Goal: Task Accomplishment & Management: Manage account settings

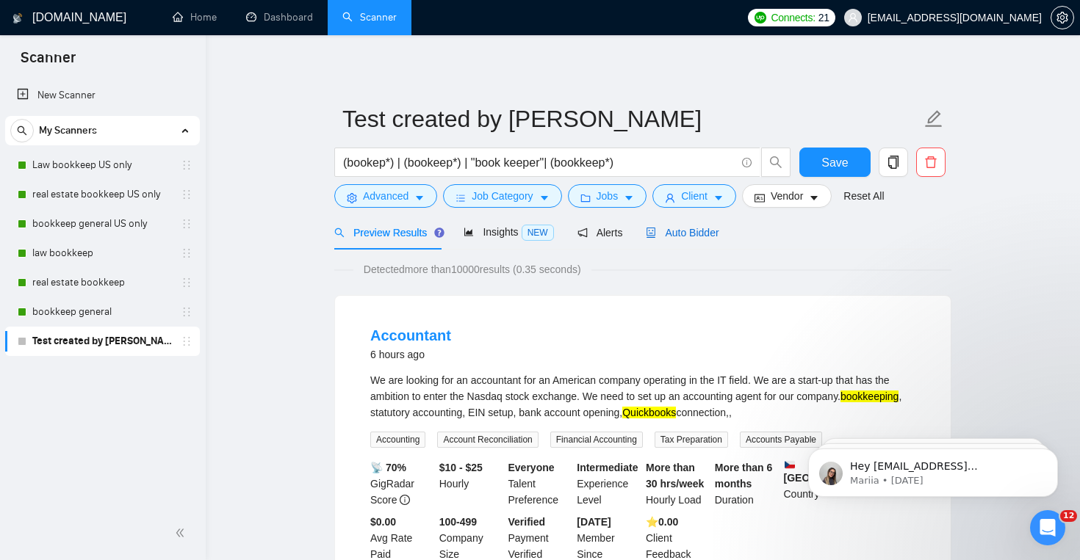
click at [654, 239] on div "Auto Bidder" at bounding box center [682, 233] width 73 height 16
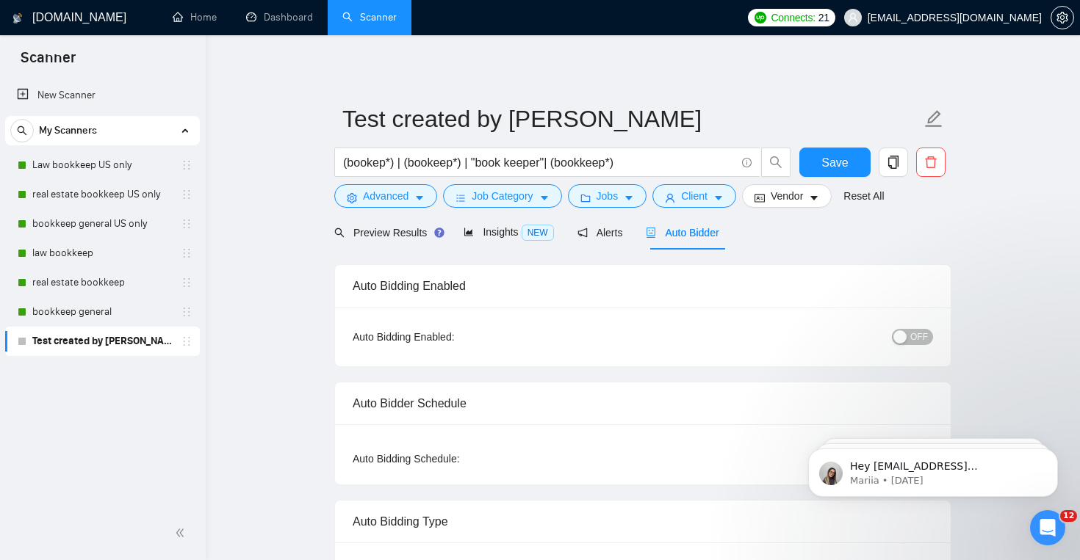
click at [918, 338] on span "OFF" at bounding box center [919, 337] width 18 height 16
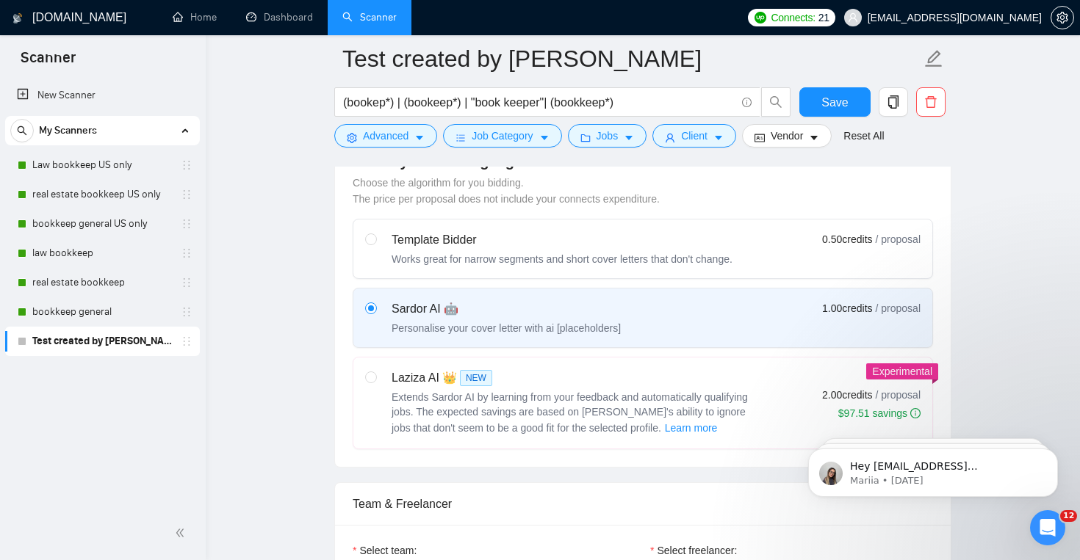
scroll to position [422, 0]
click at [792, 374] on div "Laziza AI 👑 NEW Extends Sardor AI by learning from your feedback and automatica…" at bounding box center [642, 403] width 555 height 68
click at [375, 374] on input "radio" at bounding box center [370, 376] width 10 height 10
radio input "true"
radio input "false"
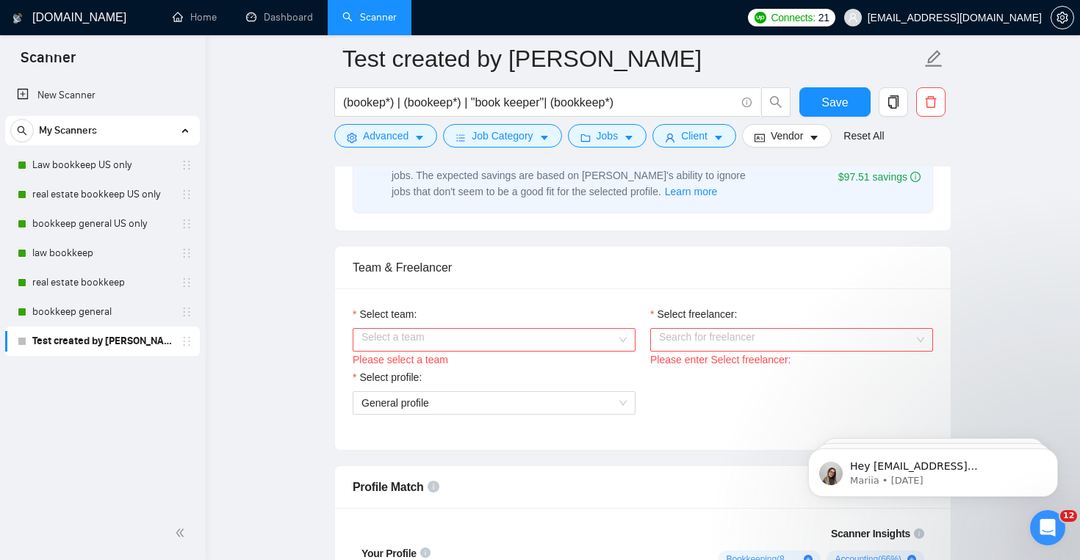
scroll to position [660, 0]
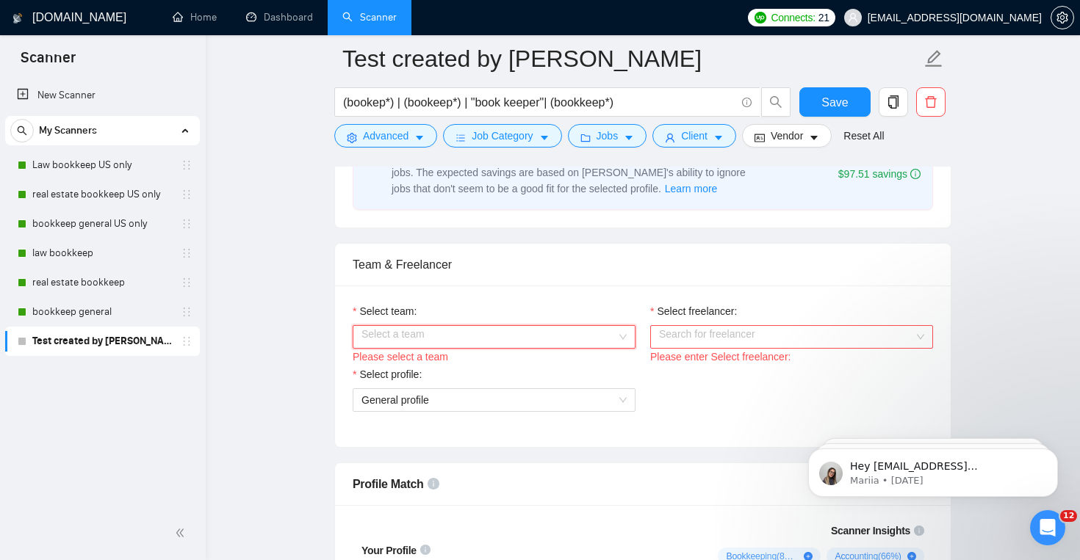
click at [582, 343] on input "Select team:" at bounding box center [488, 337] width 255 height 22
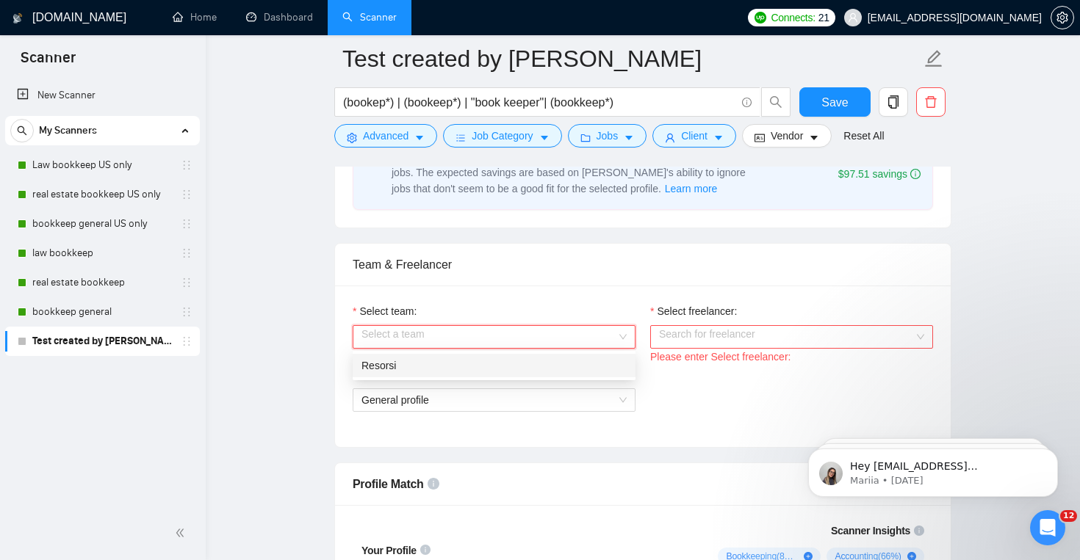
click at [569, 371] on div "Resorsi" at bounding box center [493, 366] width 265 height 16
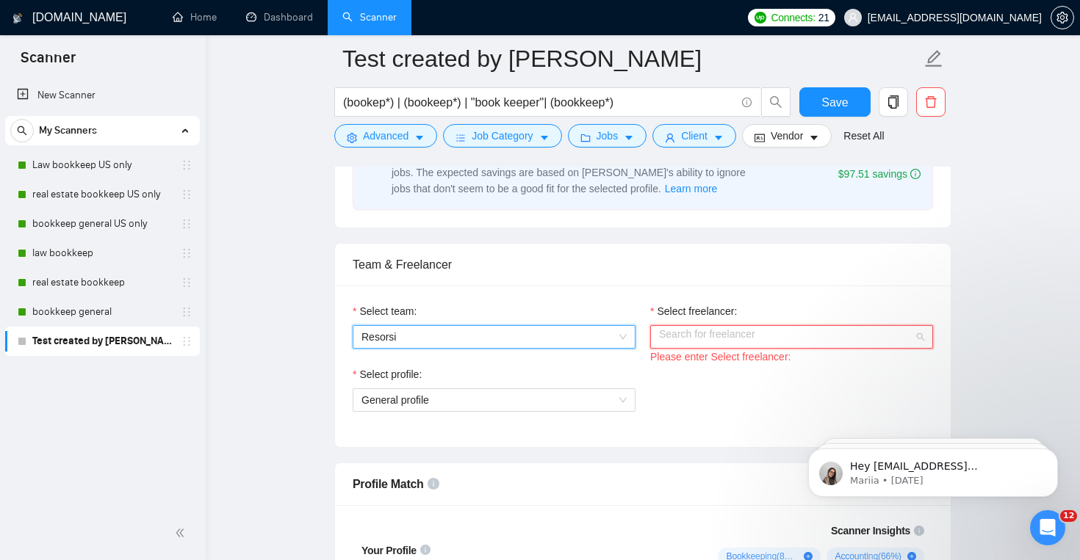
click at [754, 339] on input "Select freelancer:" at bounding box center [786, 337] width 255 height 22
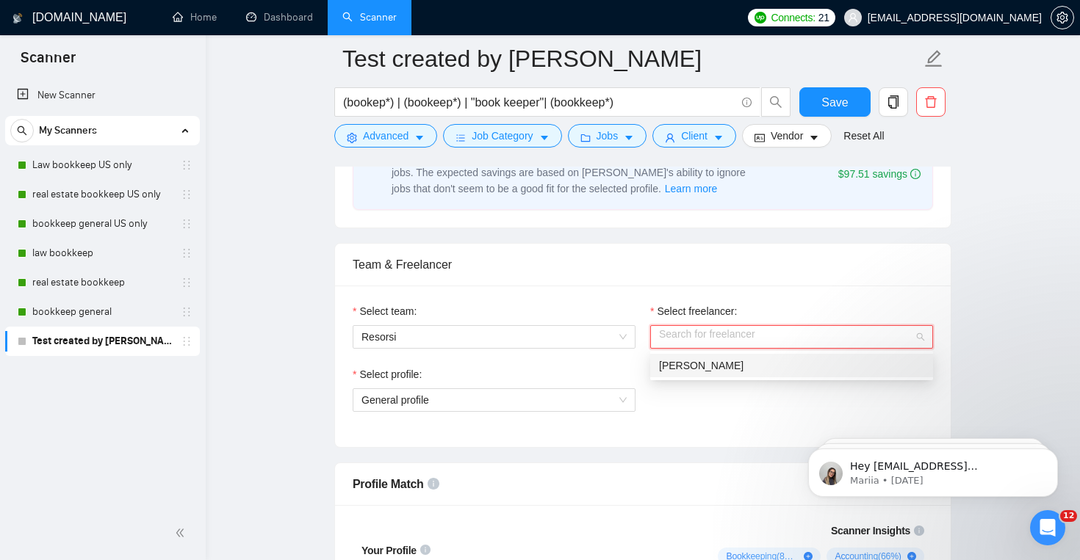
click at [753, 369] on div "[PERSON_NAME]" at bounding box center [791, 366] width 265 height 16
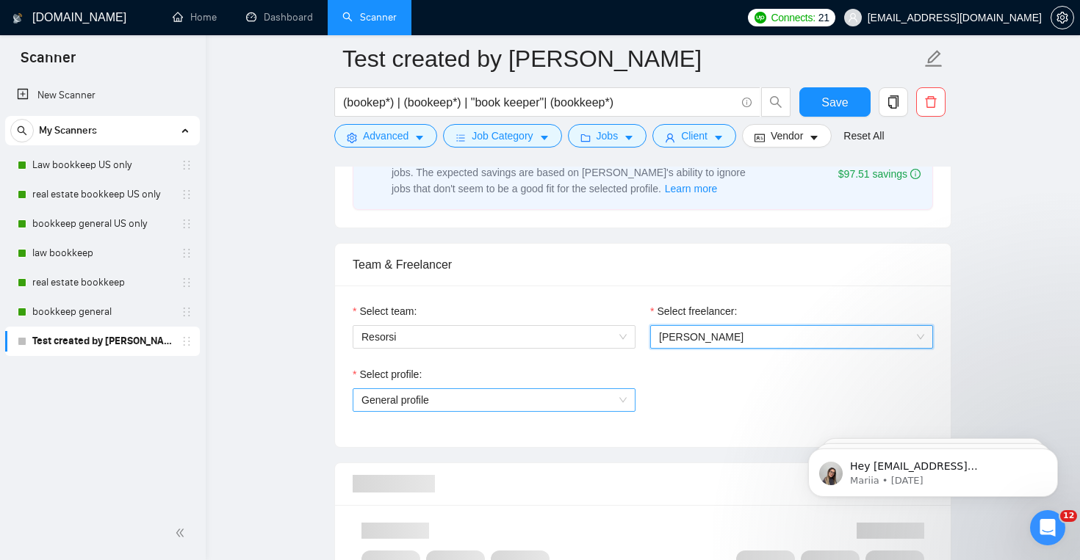
click at [632, 396] on div "General profile" at bounding box center [494, 401] width 283 height 24
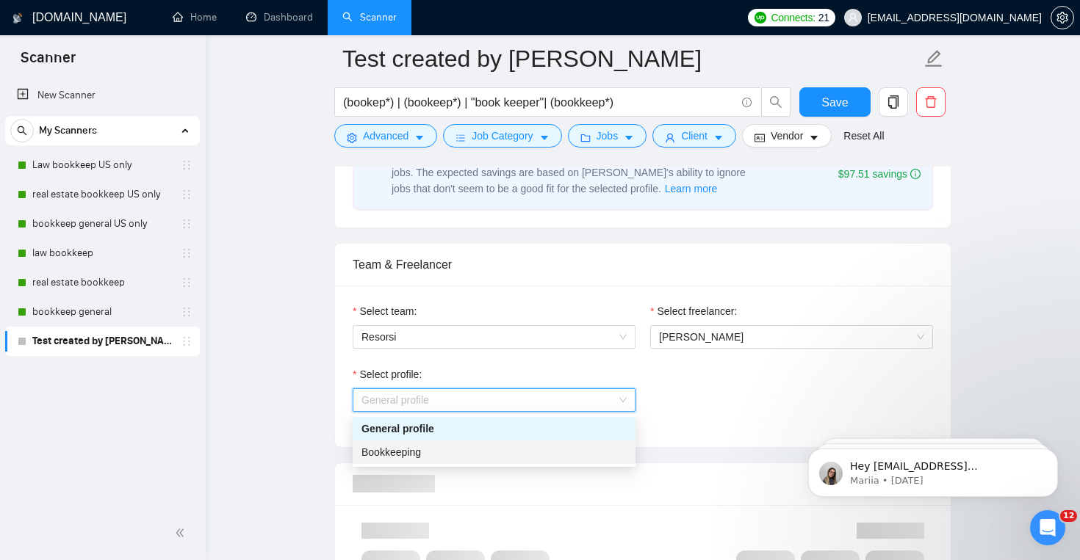
click at [607, 441] on div "Bookkeeping" at bounding box center [494, 453] width 283 height 24
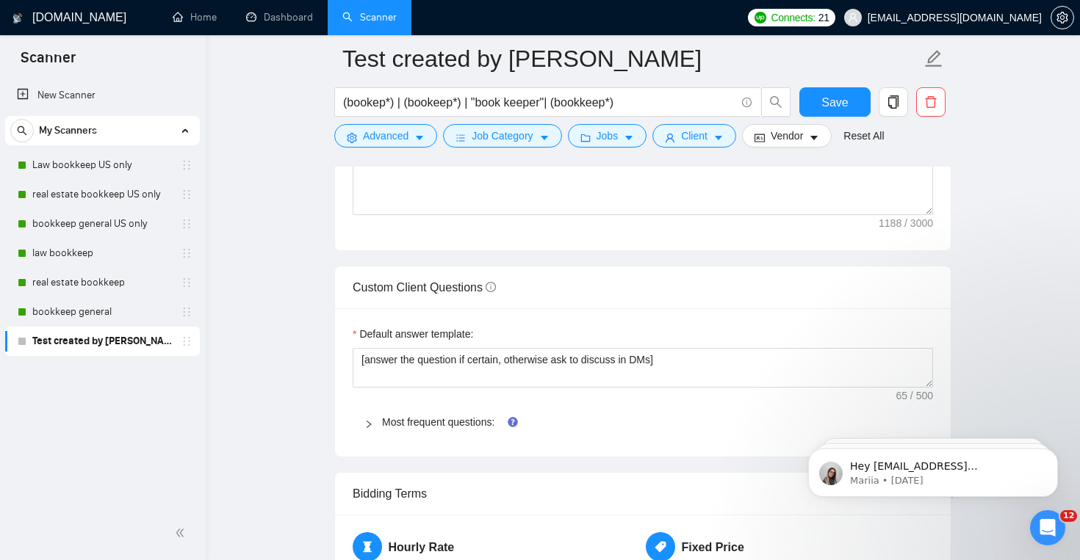
scroll to position [1968, 0]
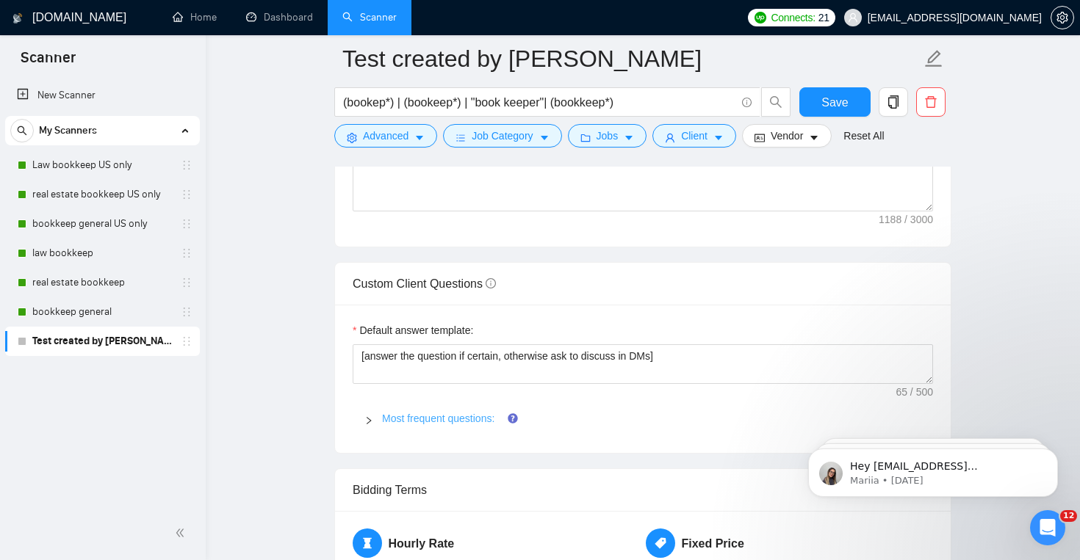
click at [489, 421] on link "Most frequent questions:" at bounding box center [438, 419] width 112 height 12
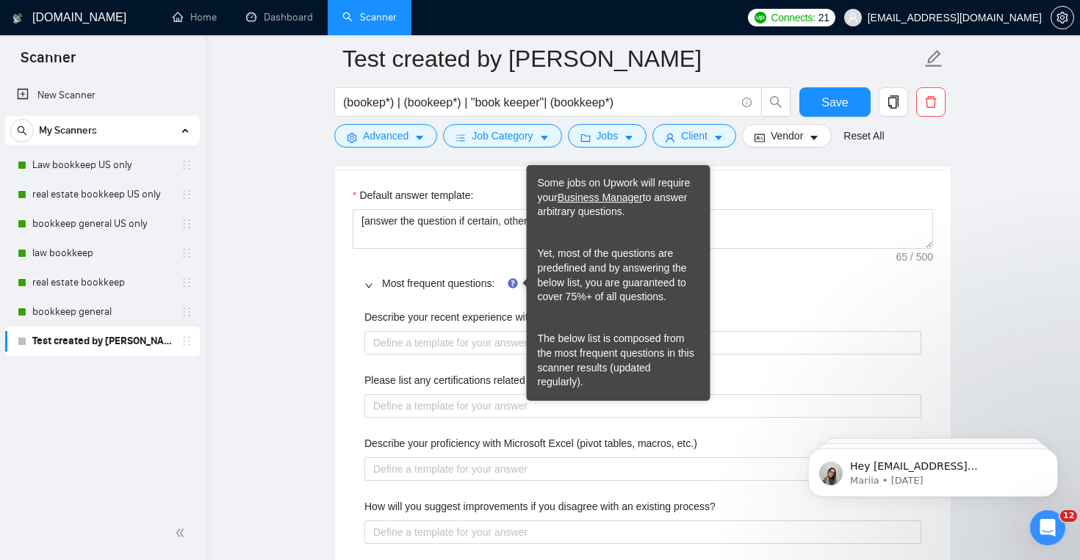
scroll to position [2111, 0]
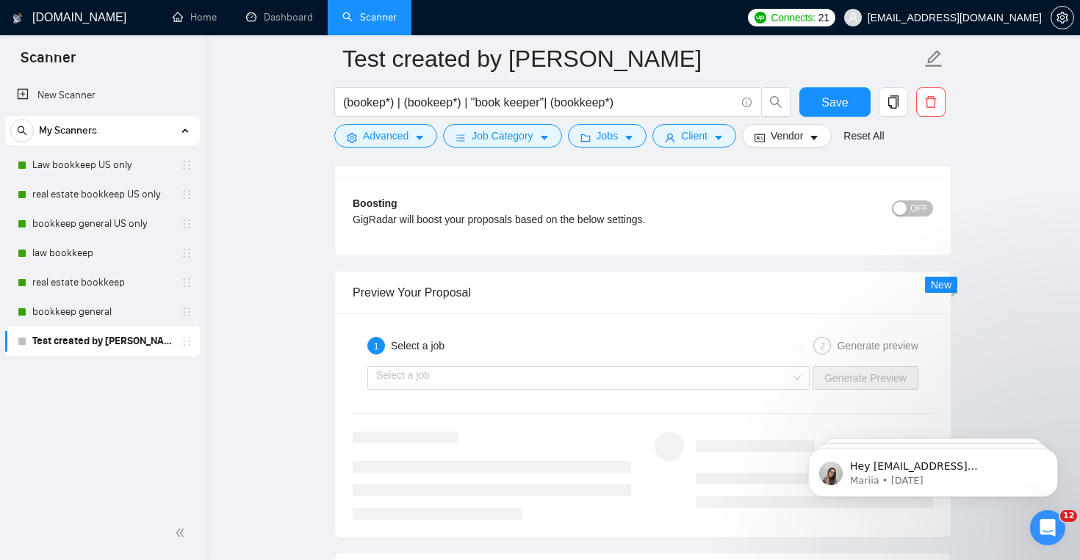
scroll to position [3296, 0]
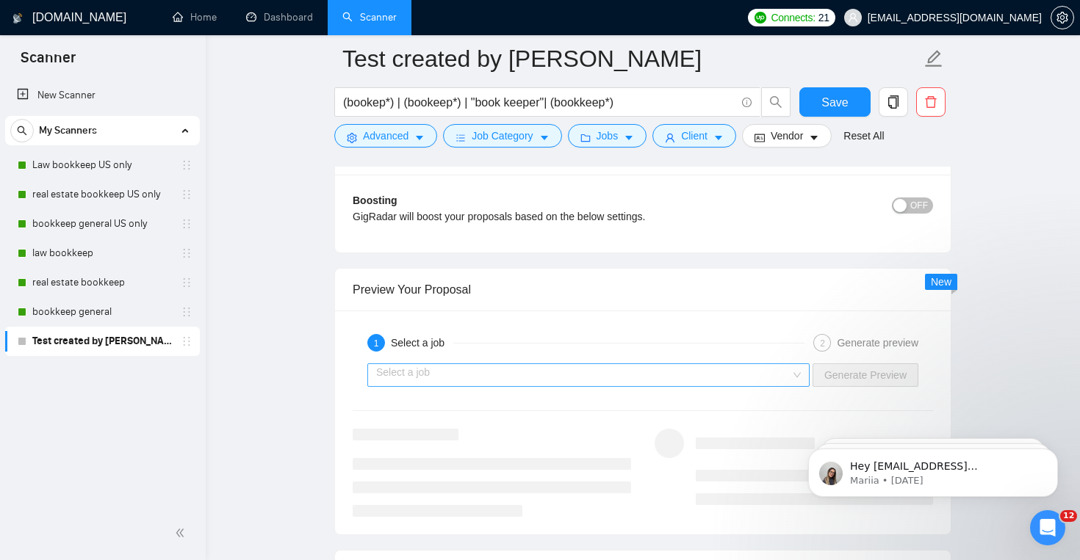
click at [537, 377] on input "search" at bounding box center [583, 375] width 414 height 22
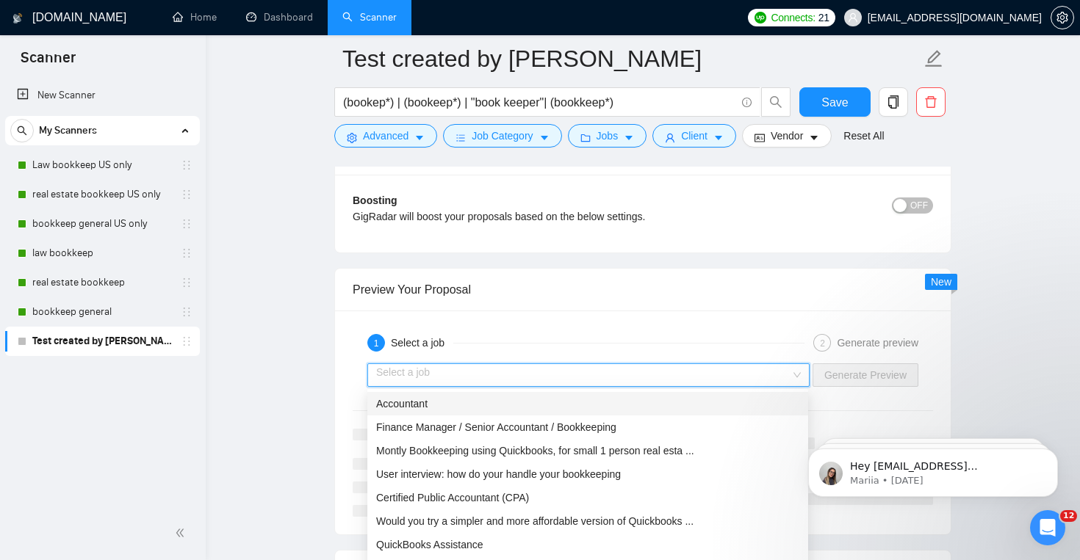
click at [535, 353] on div "1 Select a job 2 Generate preview" at bounding box center [643, 342] width 580 height 29
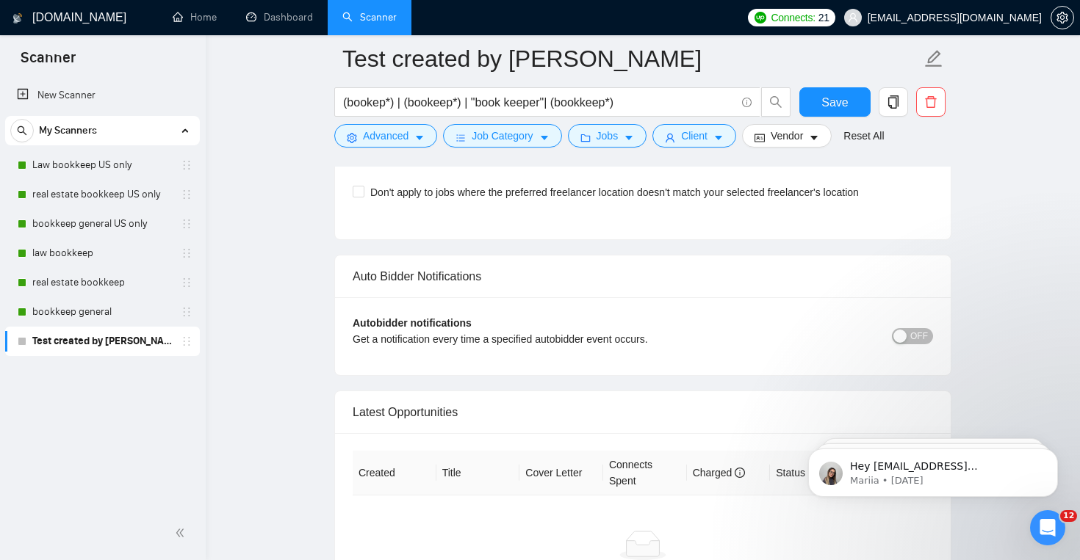
scroll to position [4033, 0]
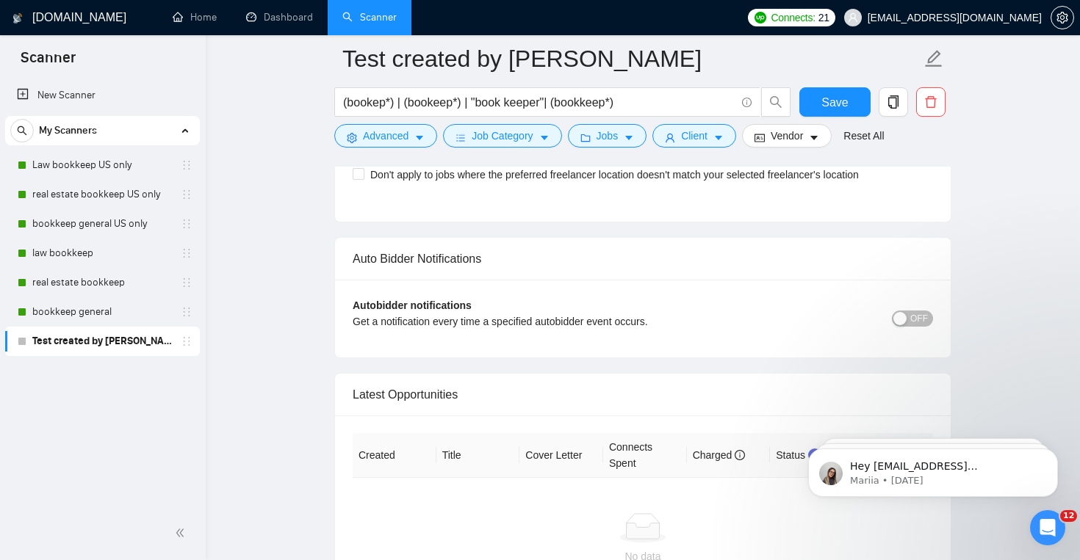
click at [925, 319] on span "OFF" at bounding box center [919, 319] width 18 height 16
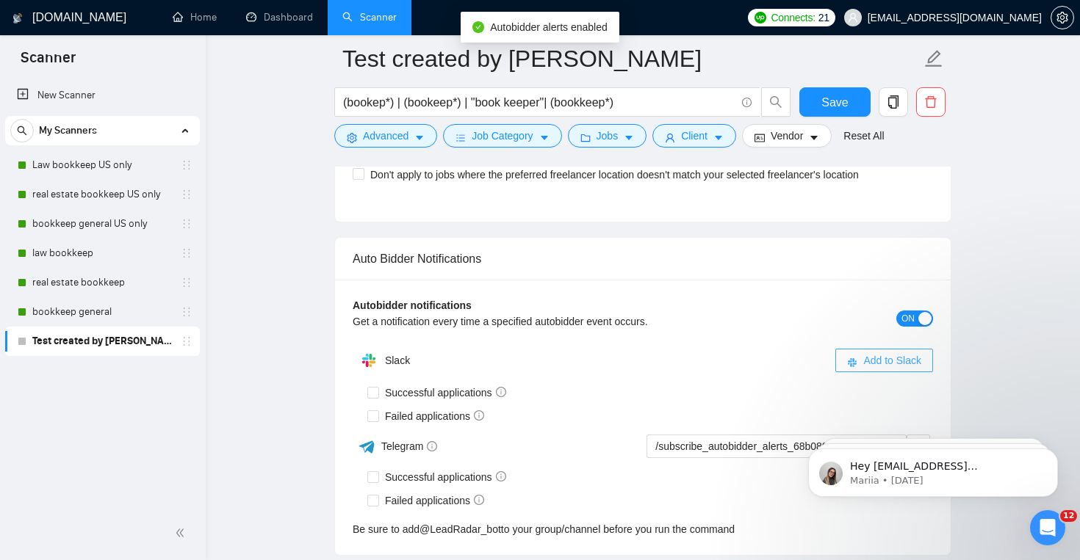
click at [871, 355] on span "Add to Slack" at bounding box center [892, 361] width 58 height 16
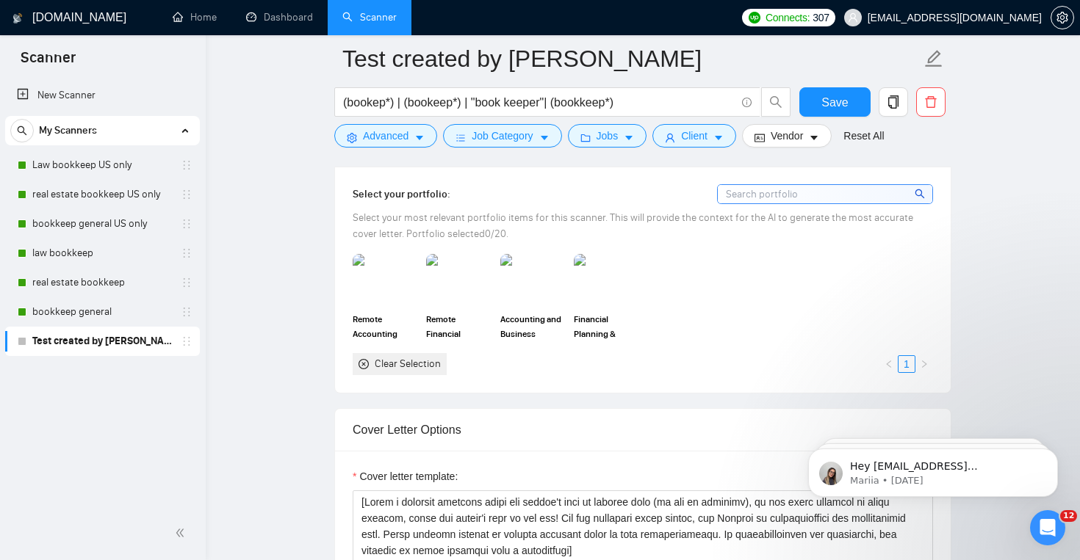
scroll to position [1357, 0]
click at [383, 305] on div at bounding box center [385, 280] width 65 height 51
click at [455, 297] on img at bounding box center [458, 280] width 62 height 48
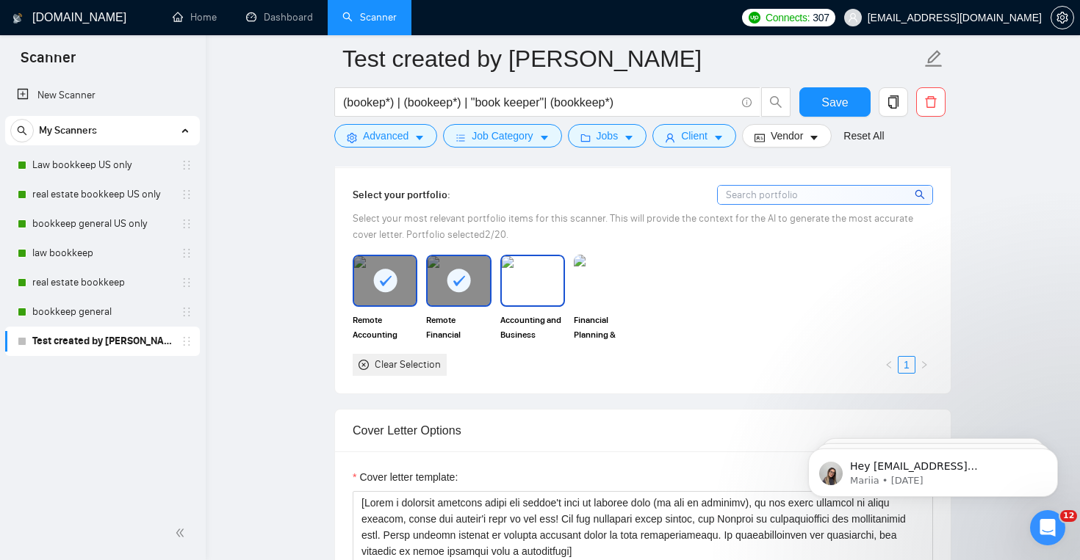
click at [517, 297] on img at bounding box center [533, 280] width 62 height 48
click at [588, 293] on img at bounding box center [606, 280] width 62 height 48
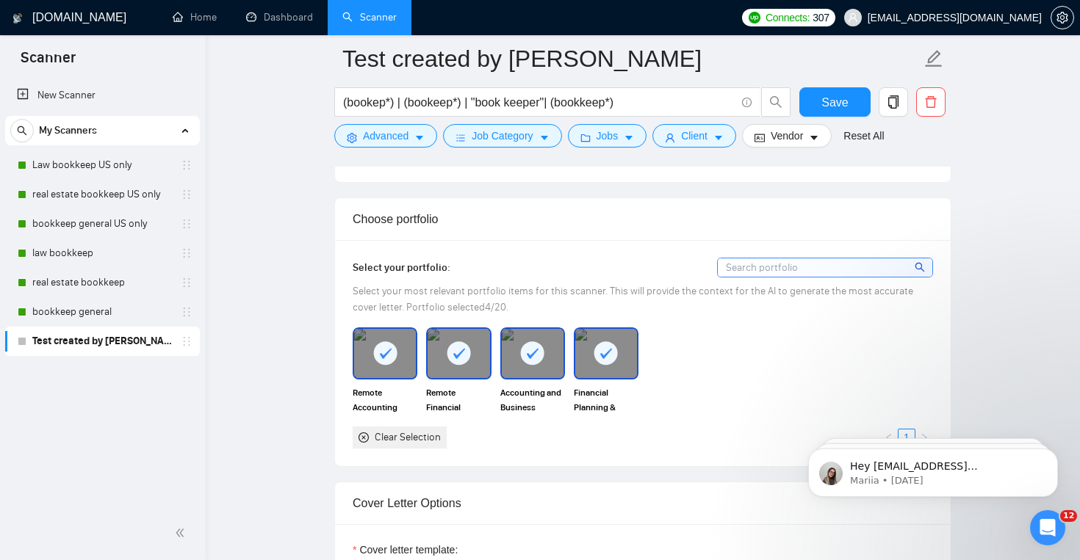
scroll to position [1283, 0]
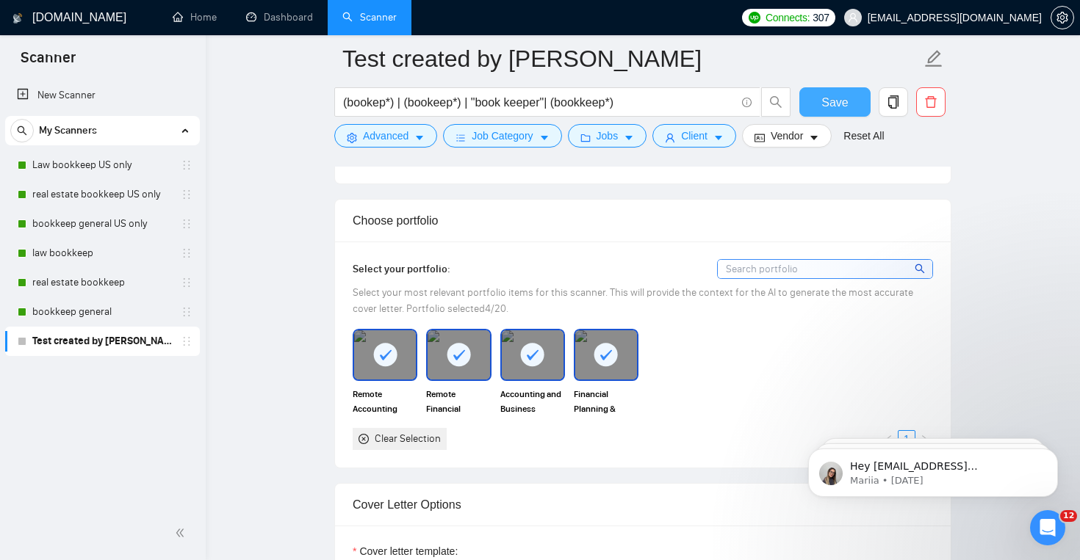
click at [843, 103] on span "Save" at bounding box center [834, 102] width 26 height 18
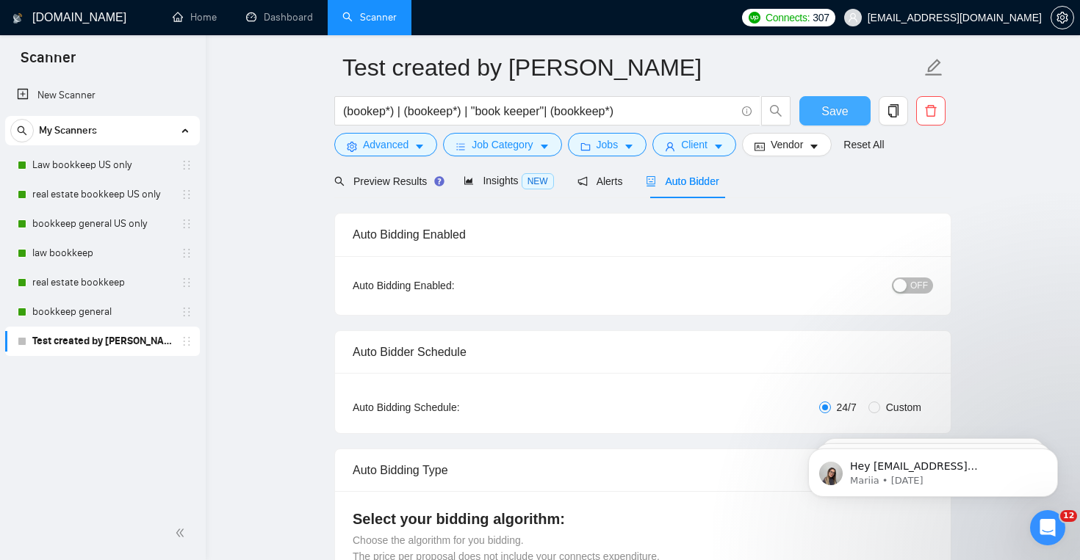
scroll to position [0, 0]
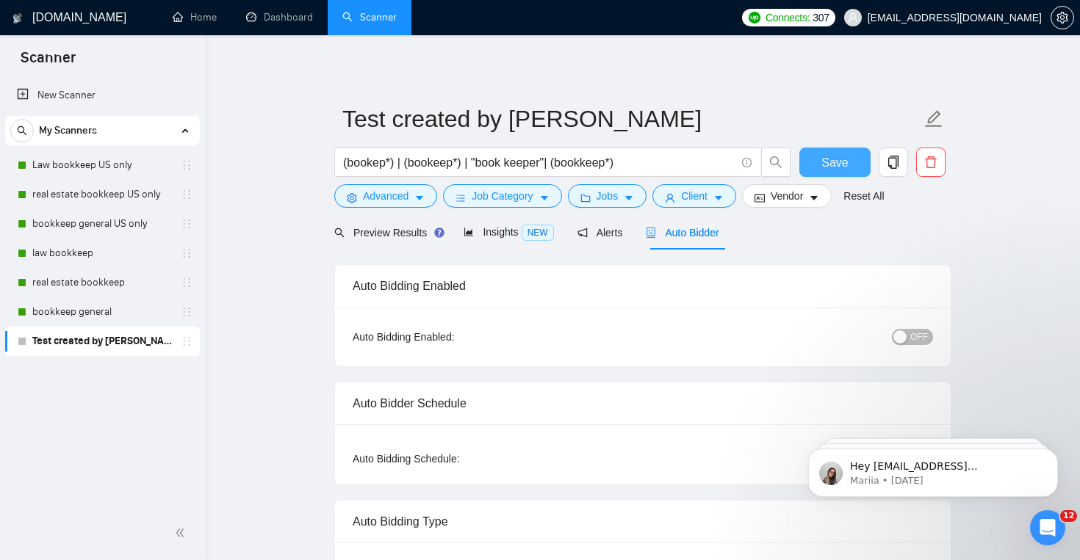
click at [827, 156] on span "Save" at bounding box center [834, 162] width 26 height 18
click at [912, 344] on span "OFF" at bounding box center [919, 337] width 18 height 16
click at [838, 170] on span "Save" at bounding box center [834, 162] width 26 height 18
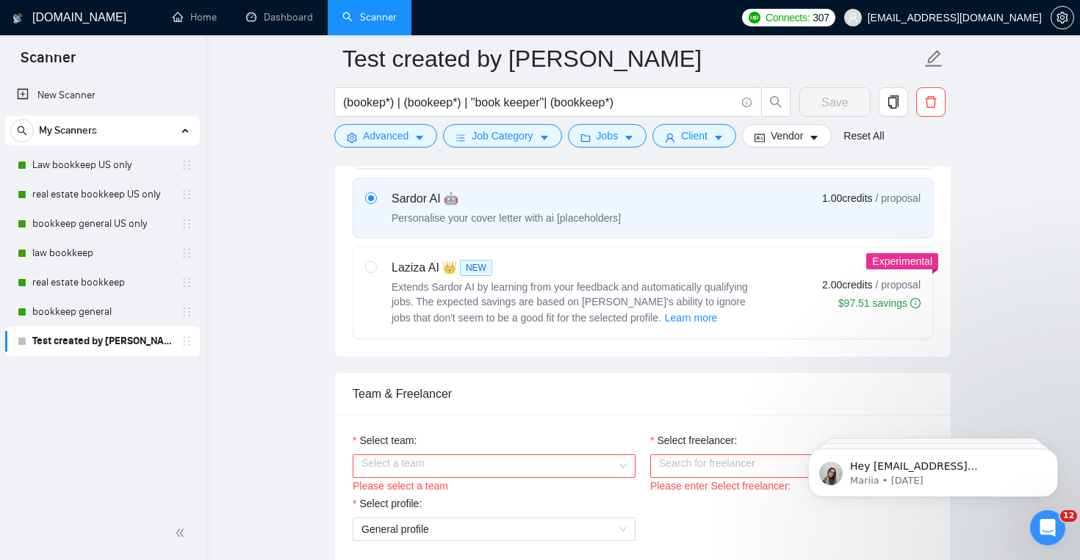
scroll to position [560, 0]
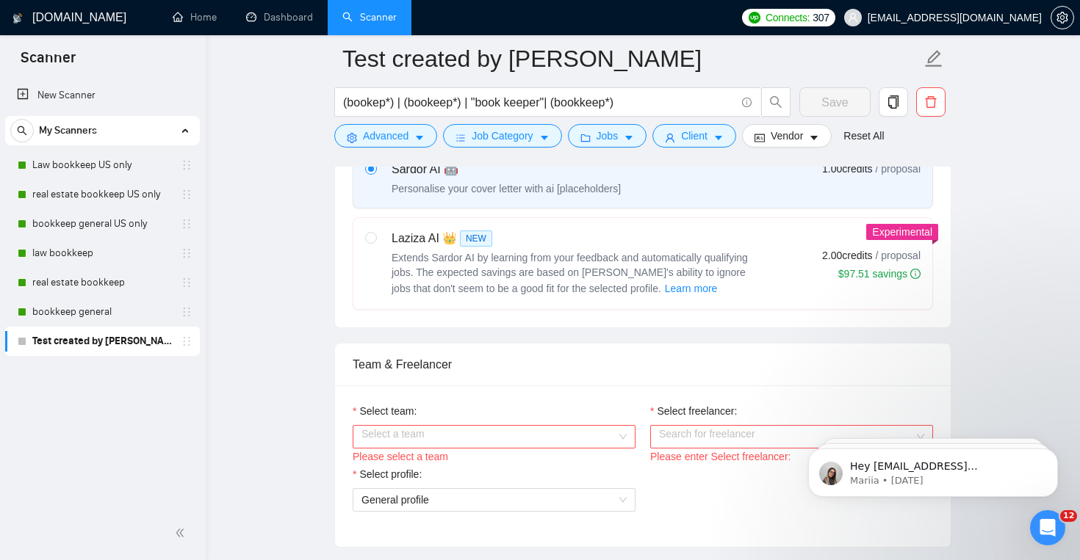
click at [575, 463] on div "Please select a team" at bounding box center [494, 457] width 283 height 16
click at [575, 430] on input "Select team:" at bounding box center [488, 437] width 255 height 22
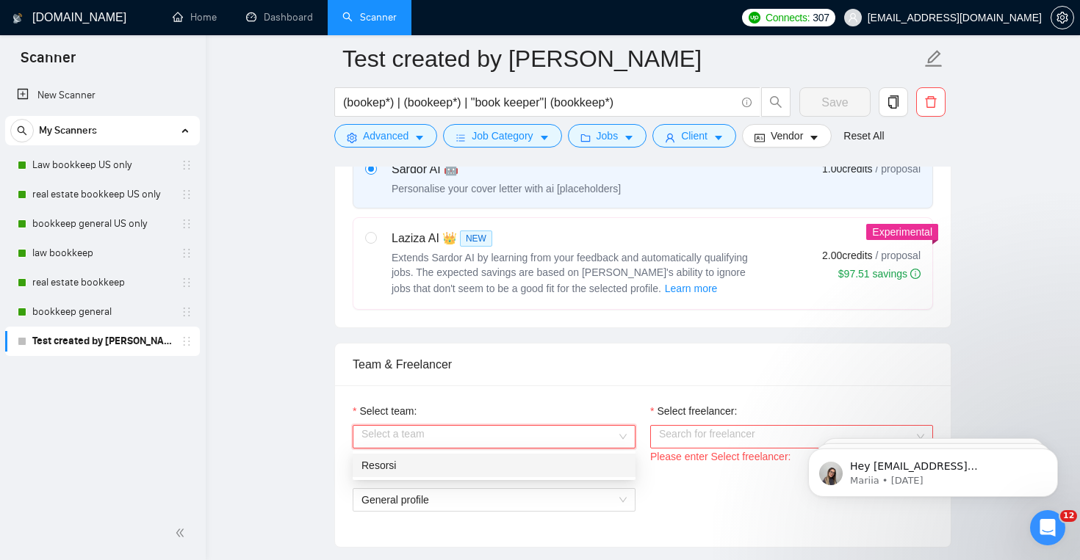
click at [573, 476] on div "Resorsi" at bounding box center [494, 466] width 283 height 24
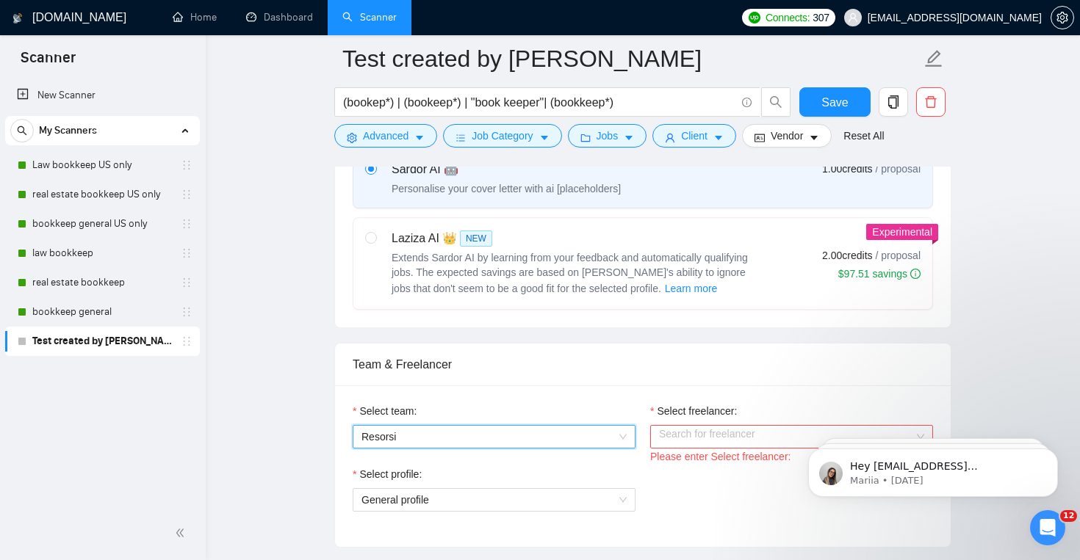
click at [683, 436] on input "Select freelancer:" at bounding box center [786, 437] width 255 height 22
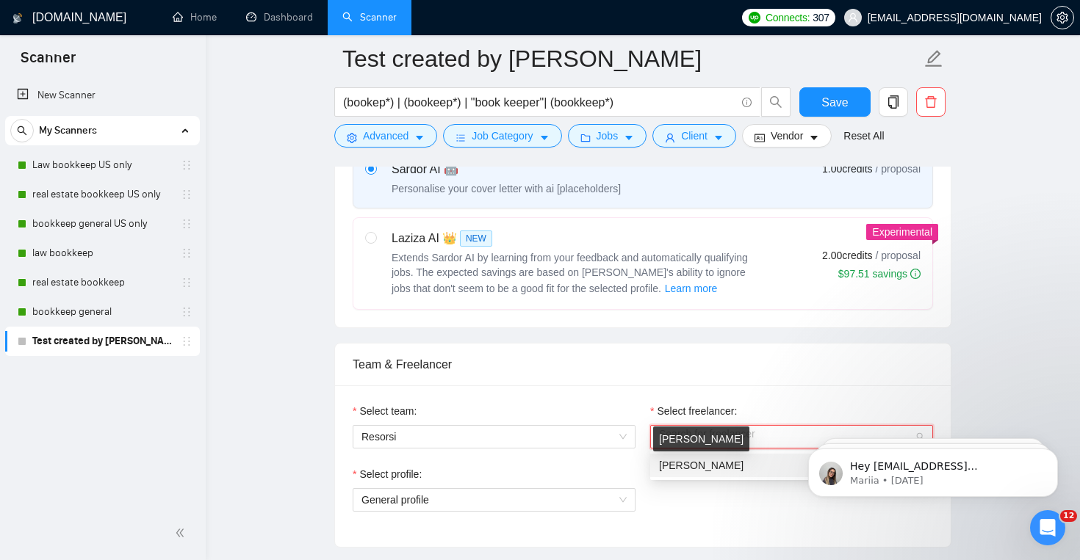
click at [696, 474] on div "[PERSON_NAME]" at bounding box center [791, 466] width 283 height 24
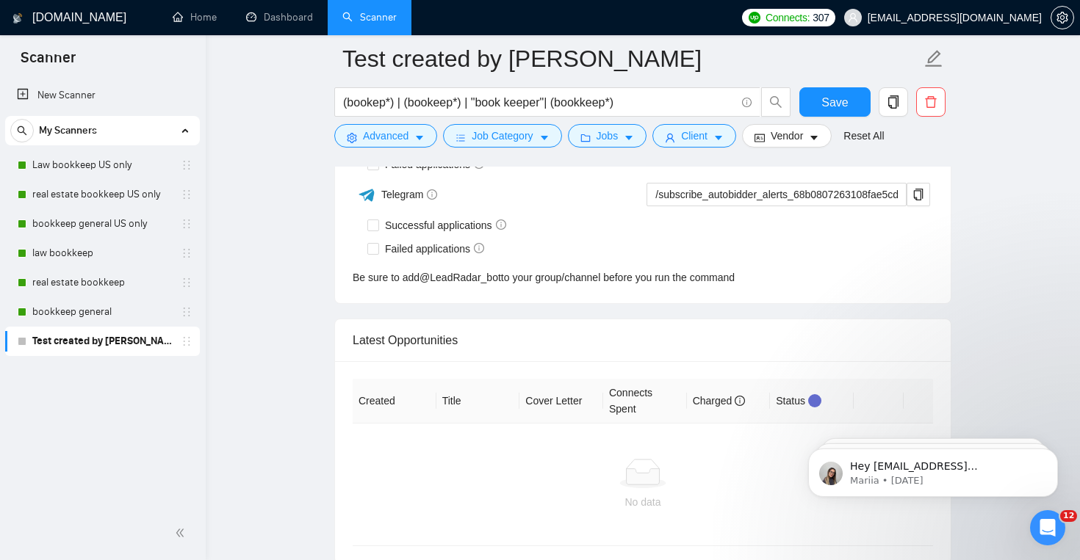
scroll to position [3608, 0]
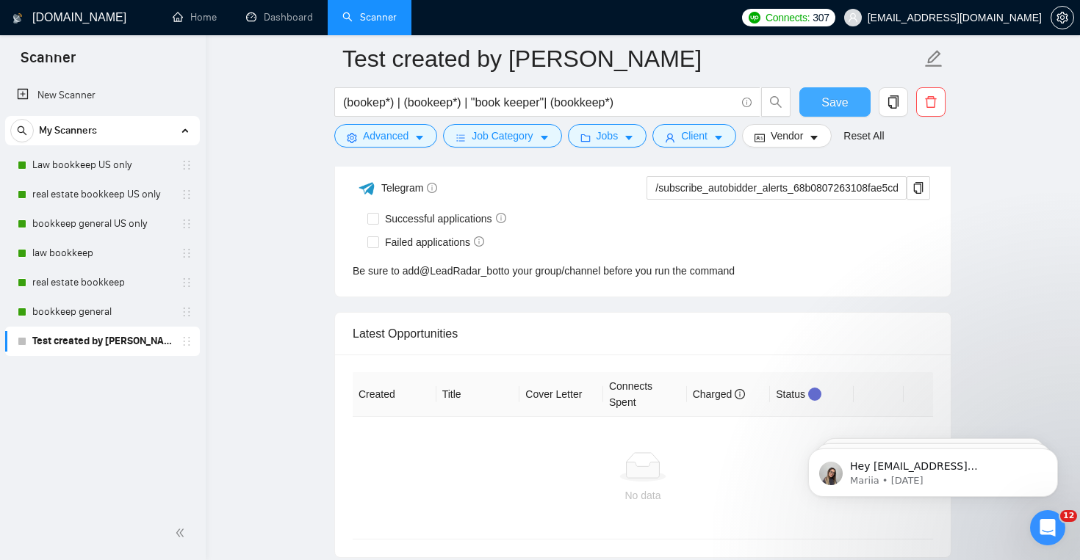
click at [824, 94] on span "Save" at bounding box center [834, 102] width 26 height 18
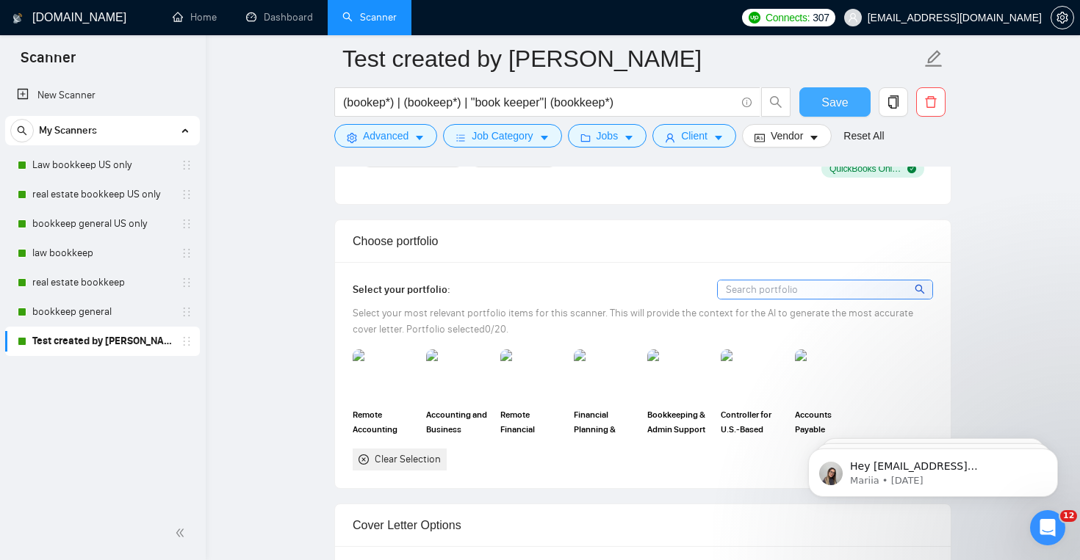
scroll to position [1212, 0]
click at [402, 387] on img at bounding box center [385, 376] width 62 height 48
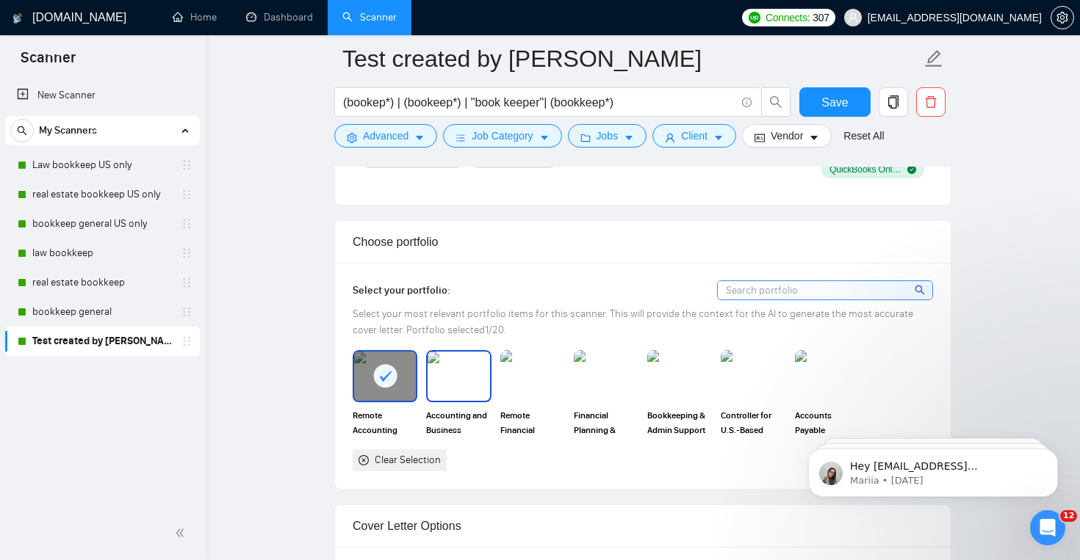
click at [472, 385] on img at bounding box center [458, 376] width 62 height 48
click at [529, 386] on img at bounding box center [532, 375] width 65 height 51
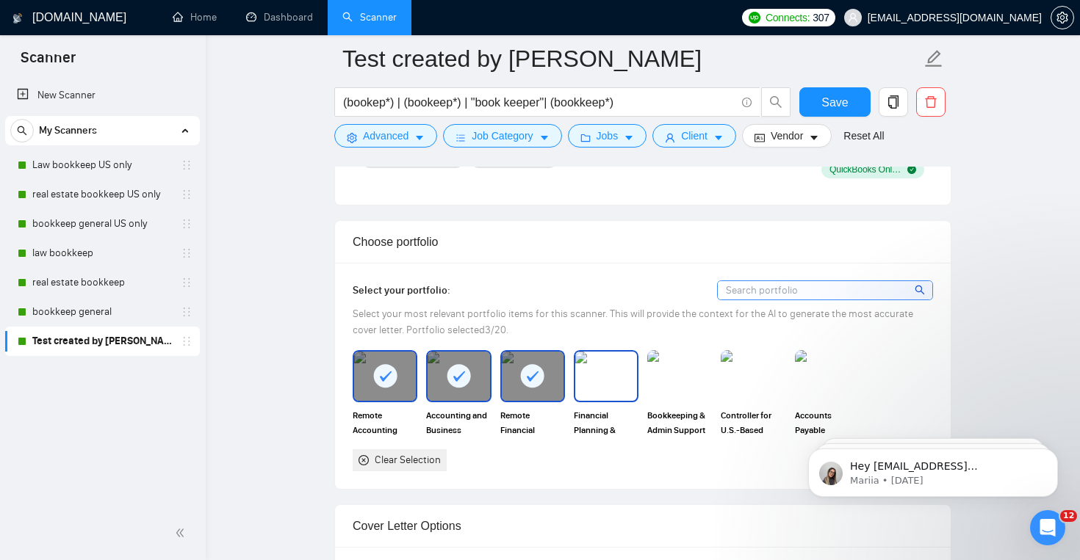
click at [604, 390] on img at bounding box center [606, 376] width 62 height 48
click at [677, 391] on img at bounding box center [679, 376] width 62 height 48
click at [745, 394] on img at bounding box center [752, 375] width 65 height 51
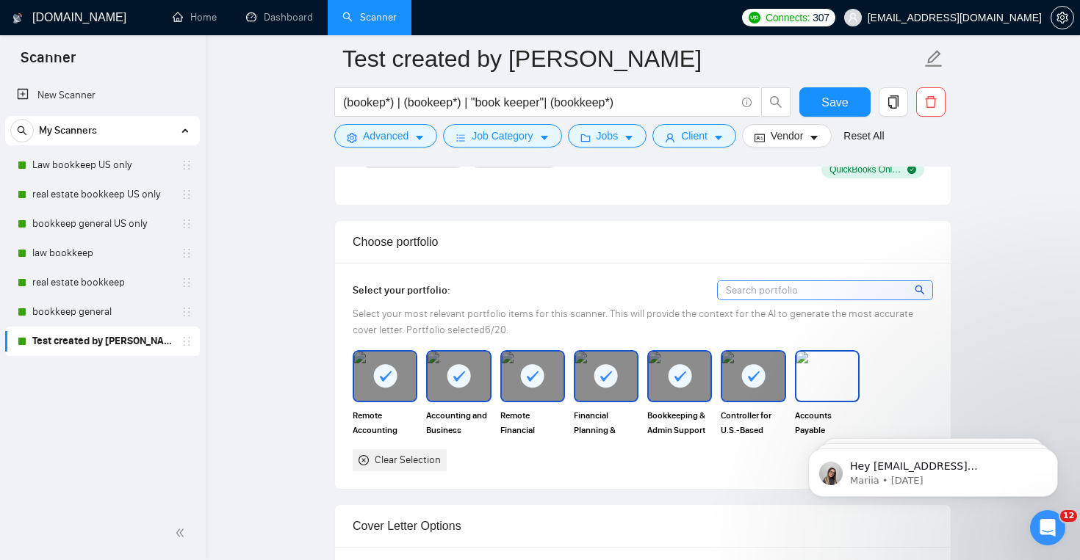
click at [819, 394] on img at bounding box center [827, 376] width 62 height 48
click at [844, 101] on span "Save" at bounding box center [834, 102] width 26 height 18
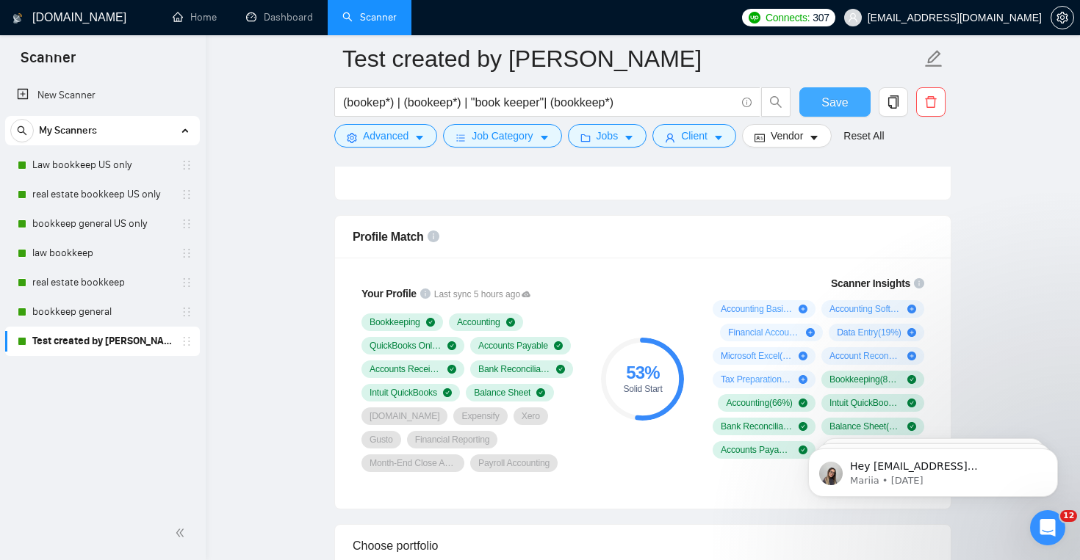
scroll to position [914, 0]
